Goal: Task Accomplishment & Management: Use online tool/utility

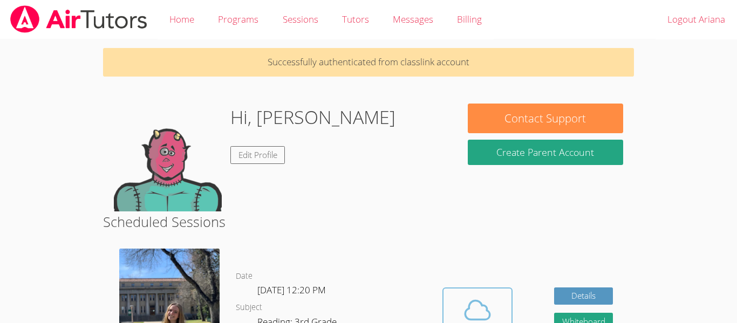
click at [477, 313] on icon at bounding box center [477, 310] width 30 height 30
click at [487, 310] on icon at bounding box center [477, 310] width 30 height 30
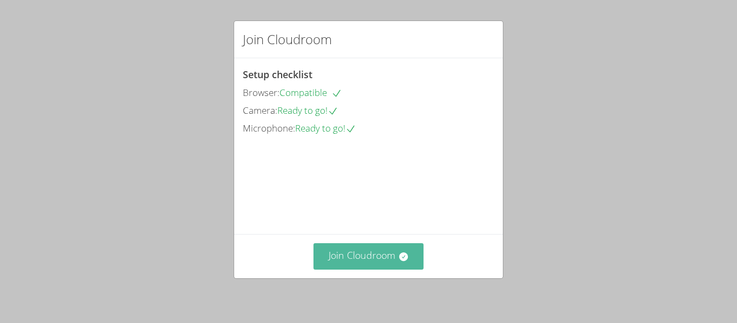
click at [394, 258] on button "Join Cloudroom" at bounding box center [368, 256] width 111 height 26
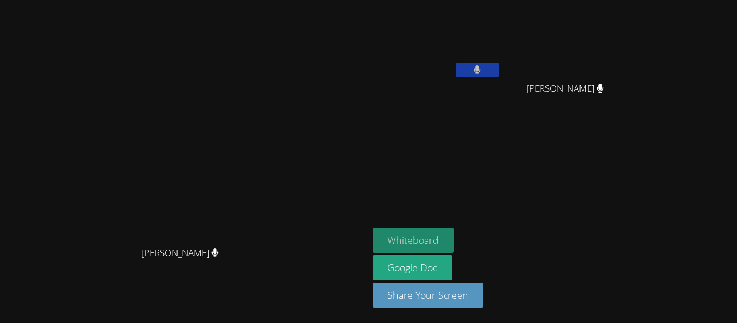
click at [454, 228] on button "Whiteboard" at bounding box center [413, 240] width 81 height 25
